Goal: Task Accomplishment & Management: Manage account settings

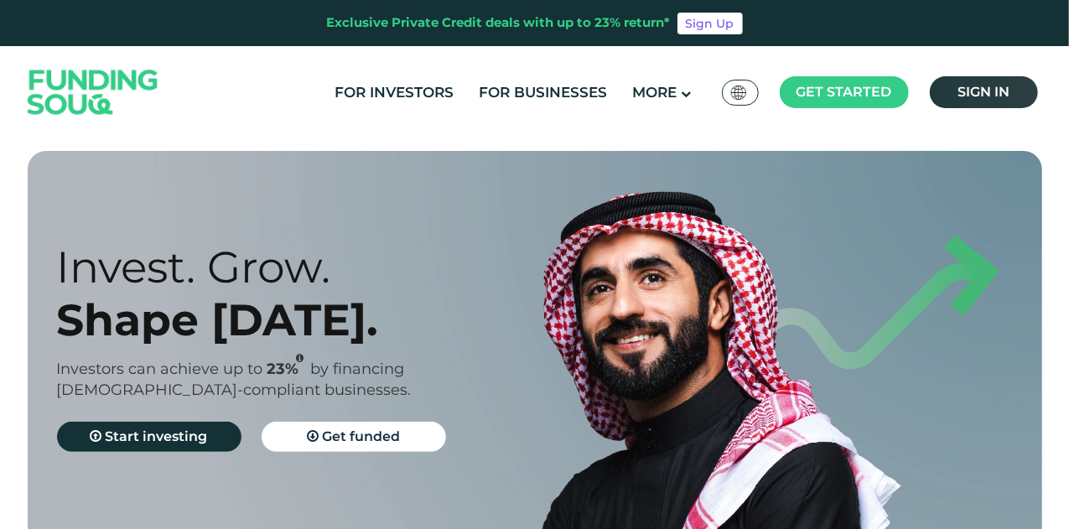
click at [983, 98] on span "Sign in" at bounding box center [984, 92] width 52 height 16
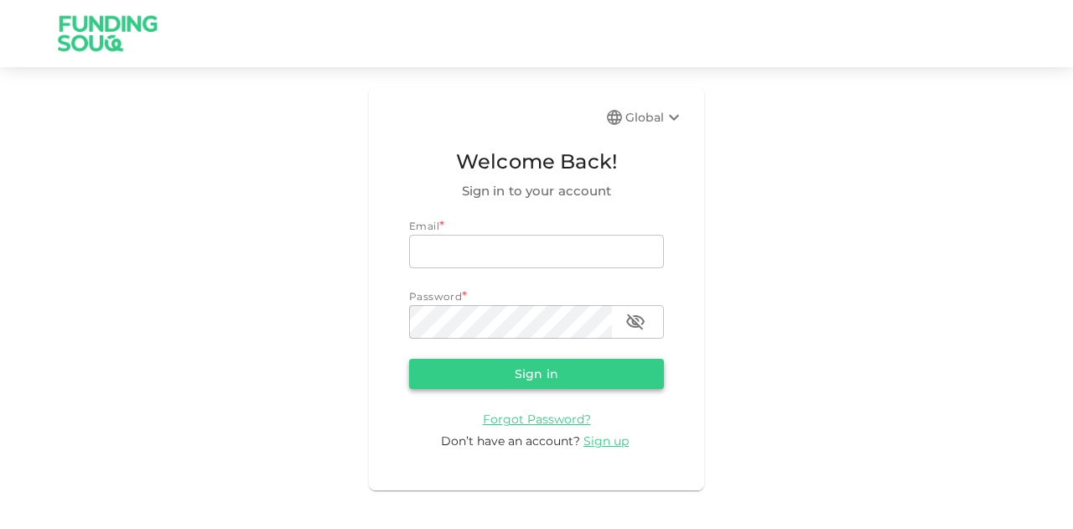
type input "[EMAIL_ADDRESS][PERSON_NAME][DOMAIN_NAME]"
click at [499, 371] on button "Sign in" at bounding box center [536, 374] width 255 height 30
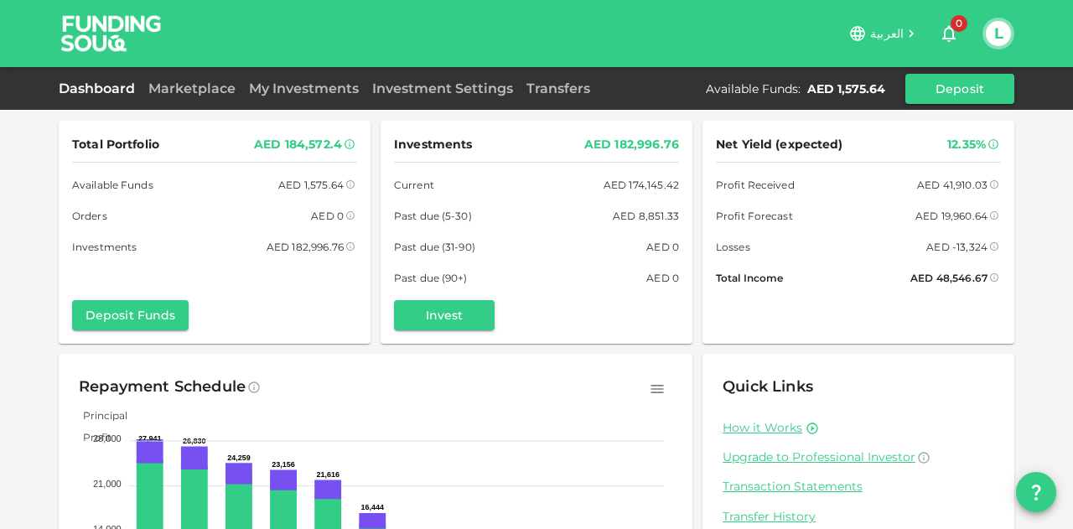
click at [954, 210] on div "AED 19,960.64" at bounding box center [952, 216] width 72 height 18
click at [153, 95] on link "Marketplace" at bounding box center [192, 88] width 101 height 16
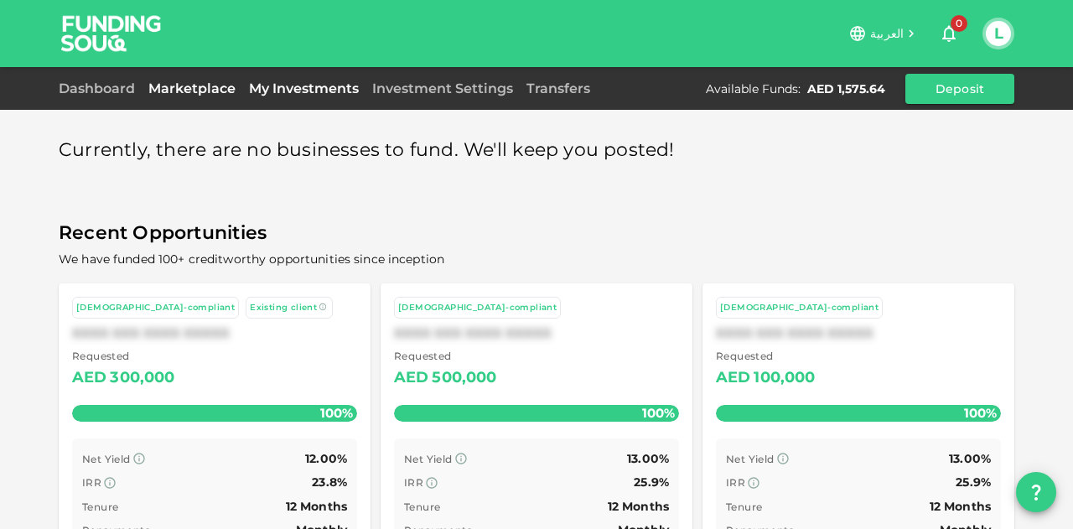
click at [354, 86] on link "My Investments" at bounding box center [303, 88] width 123 height 16
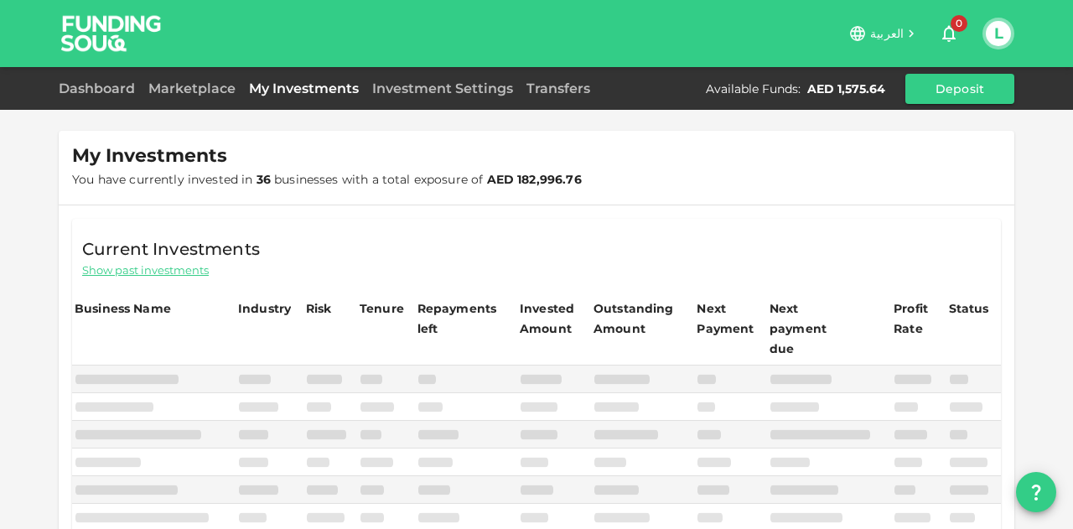
click at [384, 86] on link "Investment Settings" at bounding box center [443, 88] width 154 height 16
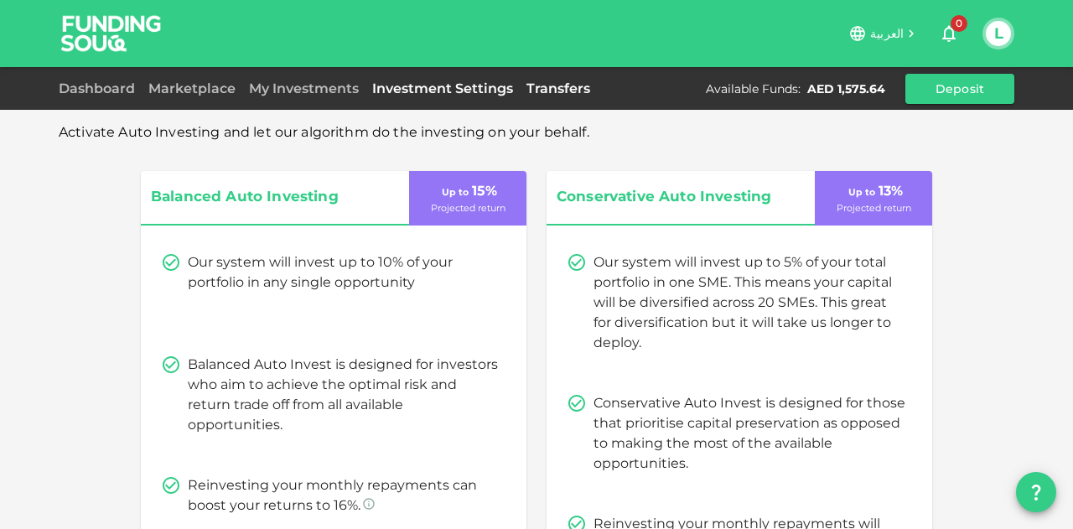
click at [537, 88] on link "Transfers" at bounding box center [558, 88] width 77 height 16
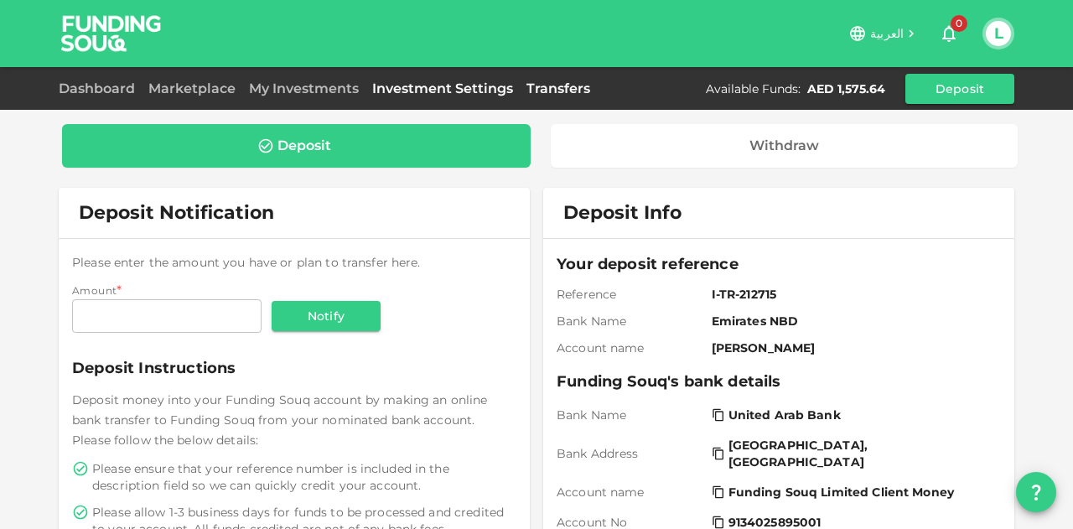
click at [463, 85] on link "Investment Settings" at bounding box center [443, 88] width 154 height 16
